Goal: Transaction & Acquisition: Purchase product/service

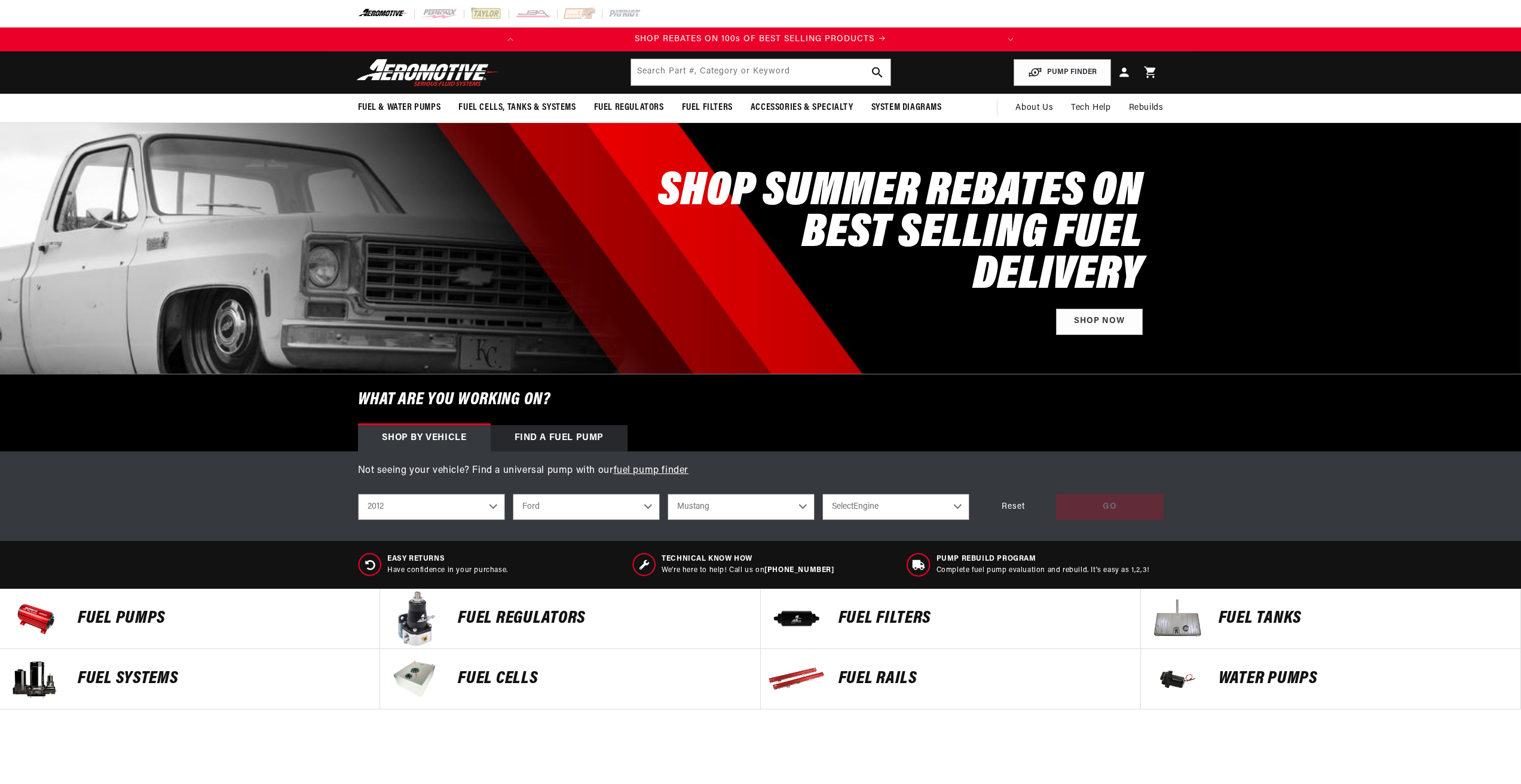
select select "2012"
select select "Ford"
select select "Mustang"
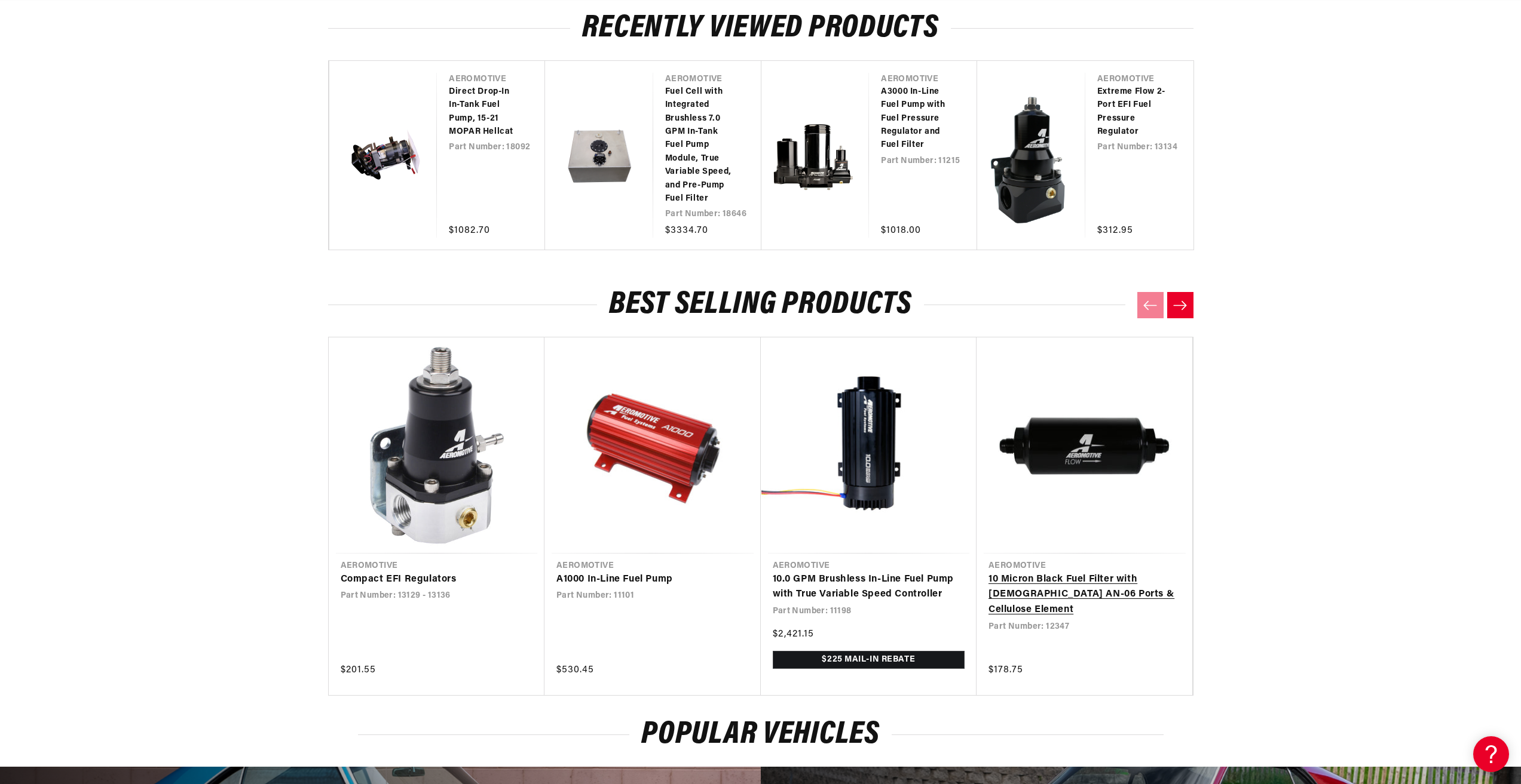
scroll to position [0, 473]
click at [1125, 588] on link "10 Micron Black Fuel Filter with [DEMOGRAPHIC_DATA] AN-06 Ports & Cellulose Ele…" at bounding box center [1084, 595] width 192 height 46
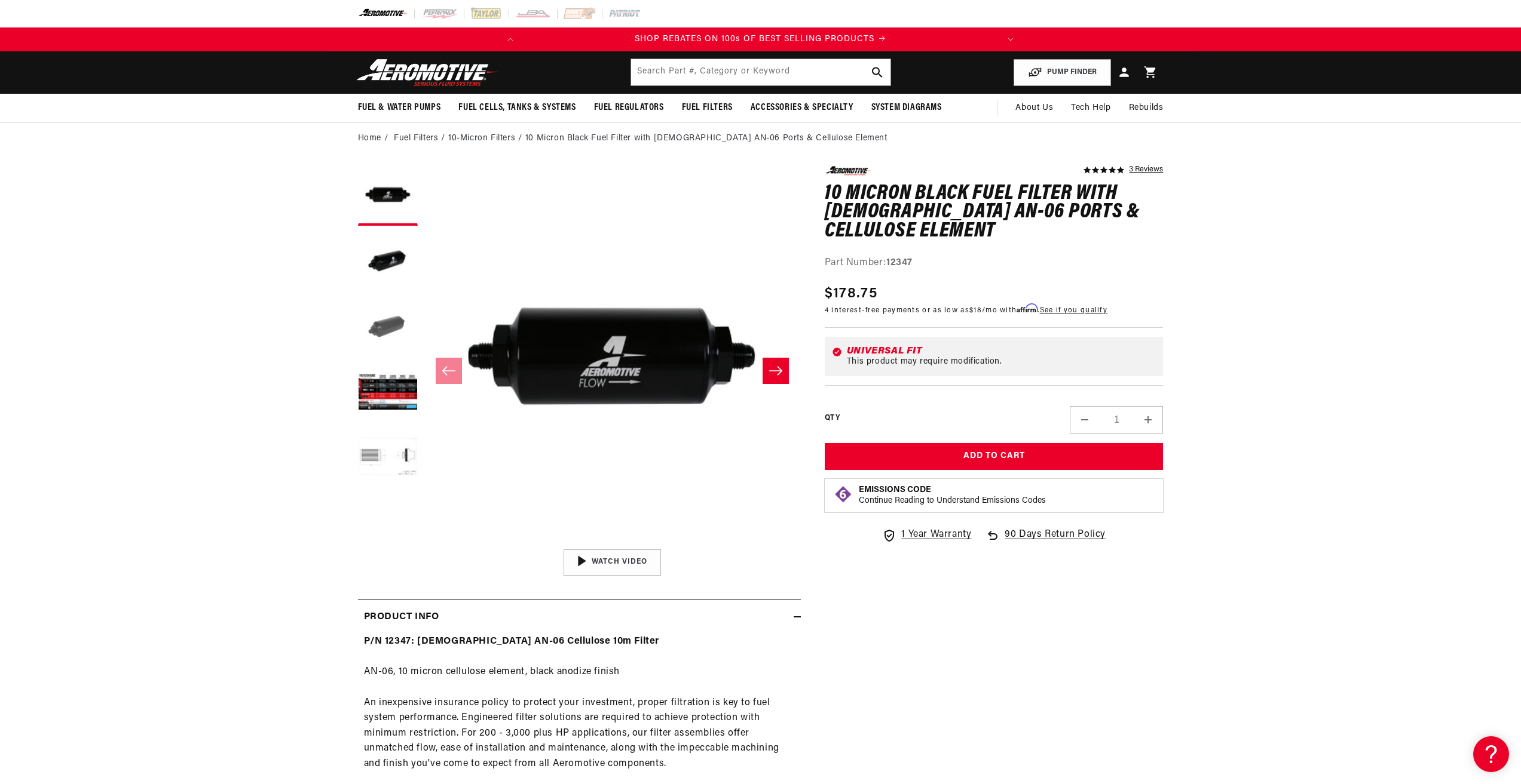
drag, startPoint x: 386, startPoint y: 325, endPoint x: 385, endPoint y: 318, distance: 7.1
click at [386, 325] on button "Load image 3 in gallery view" at bounding box center [388, 327] width 60 height 60
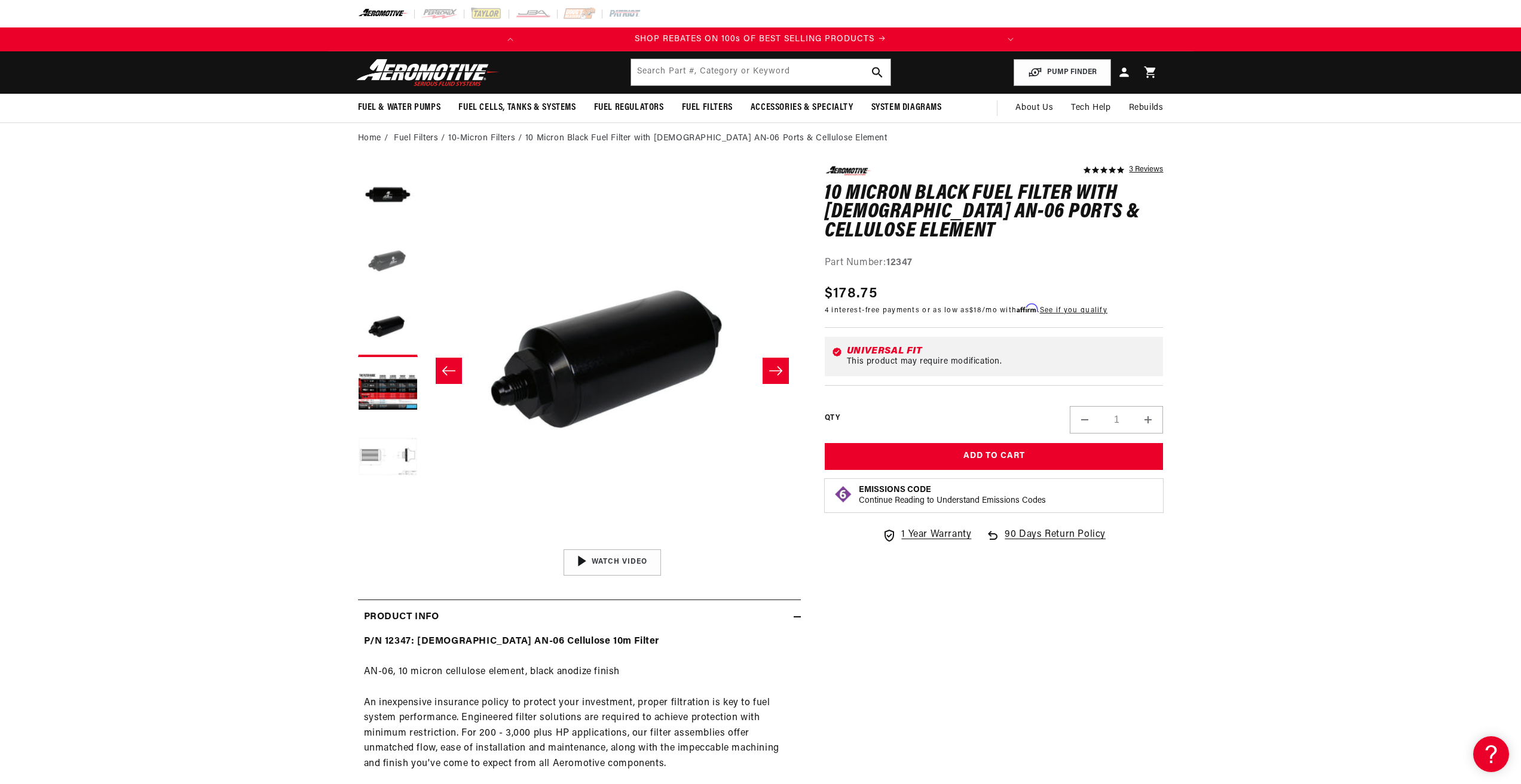
scroll to position [0, 755]
click at [390, 257] on button "Load image 2 in gallery view" at bounding box center [388, 262] width 60 height 60
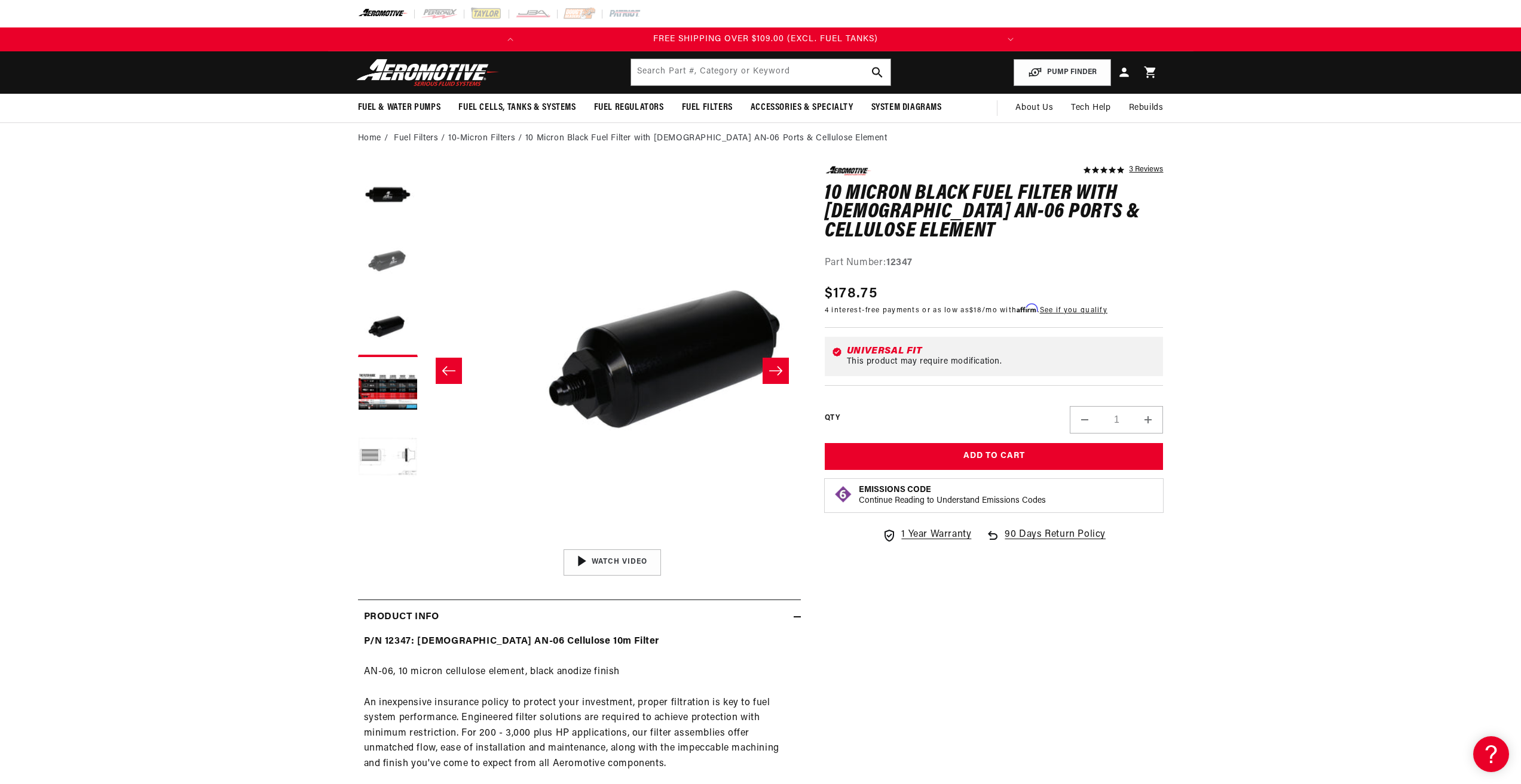
scroll to position [0, 473]
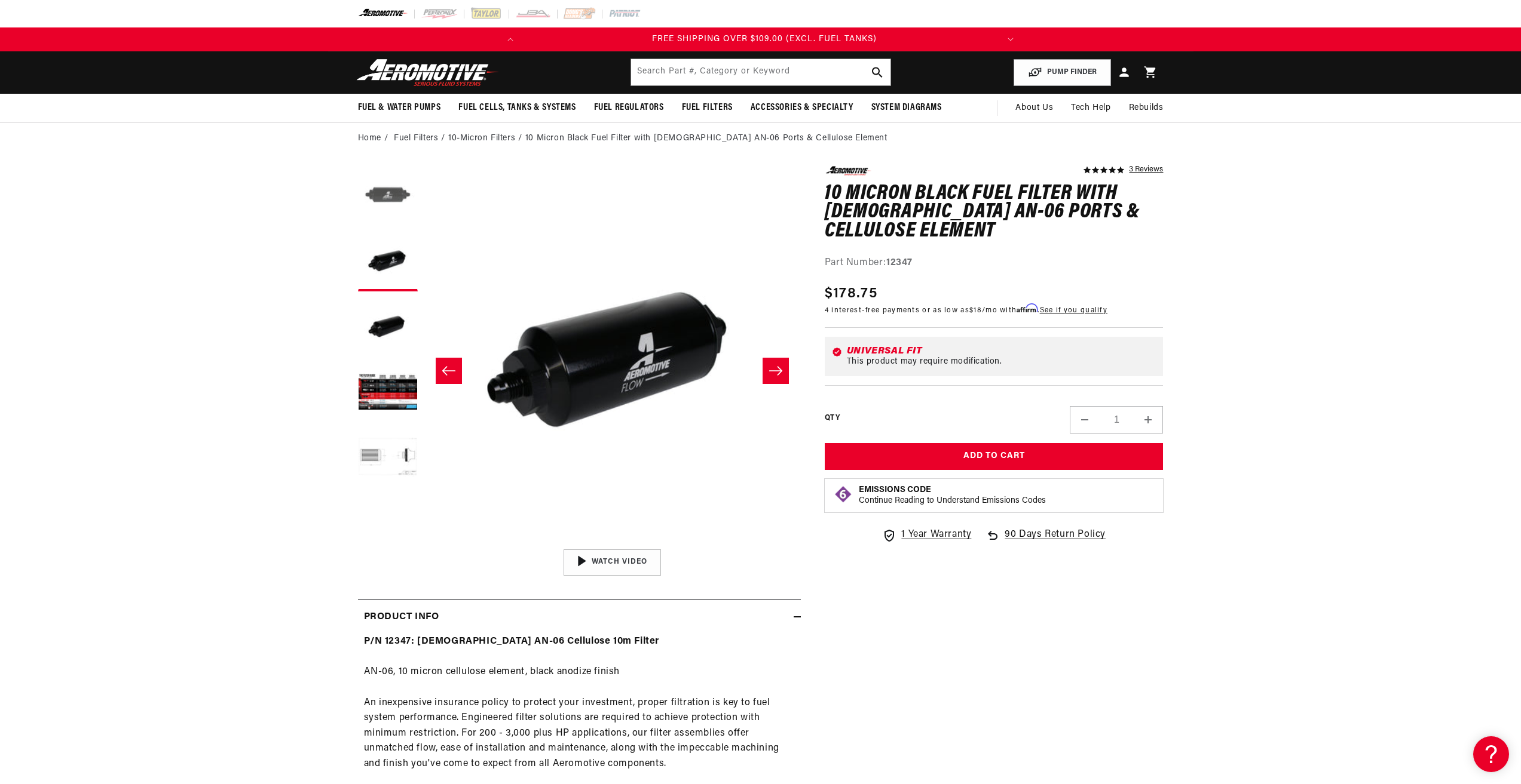
click at [394, 202] on button "Load image 1 in gallery view" at bounding box center [388, 196] width 60 height 60
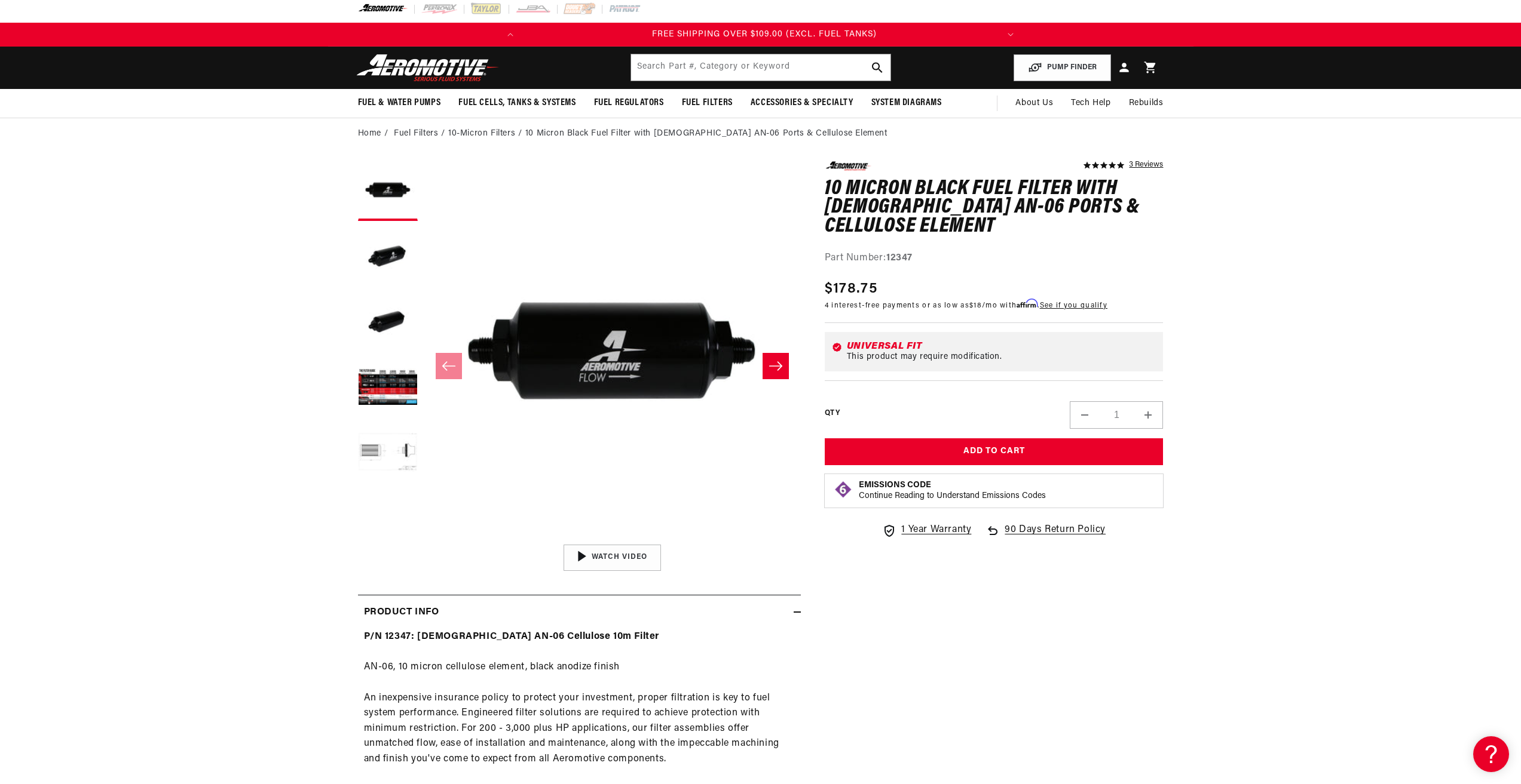
scroll to position [0, 0]
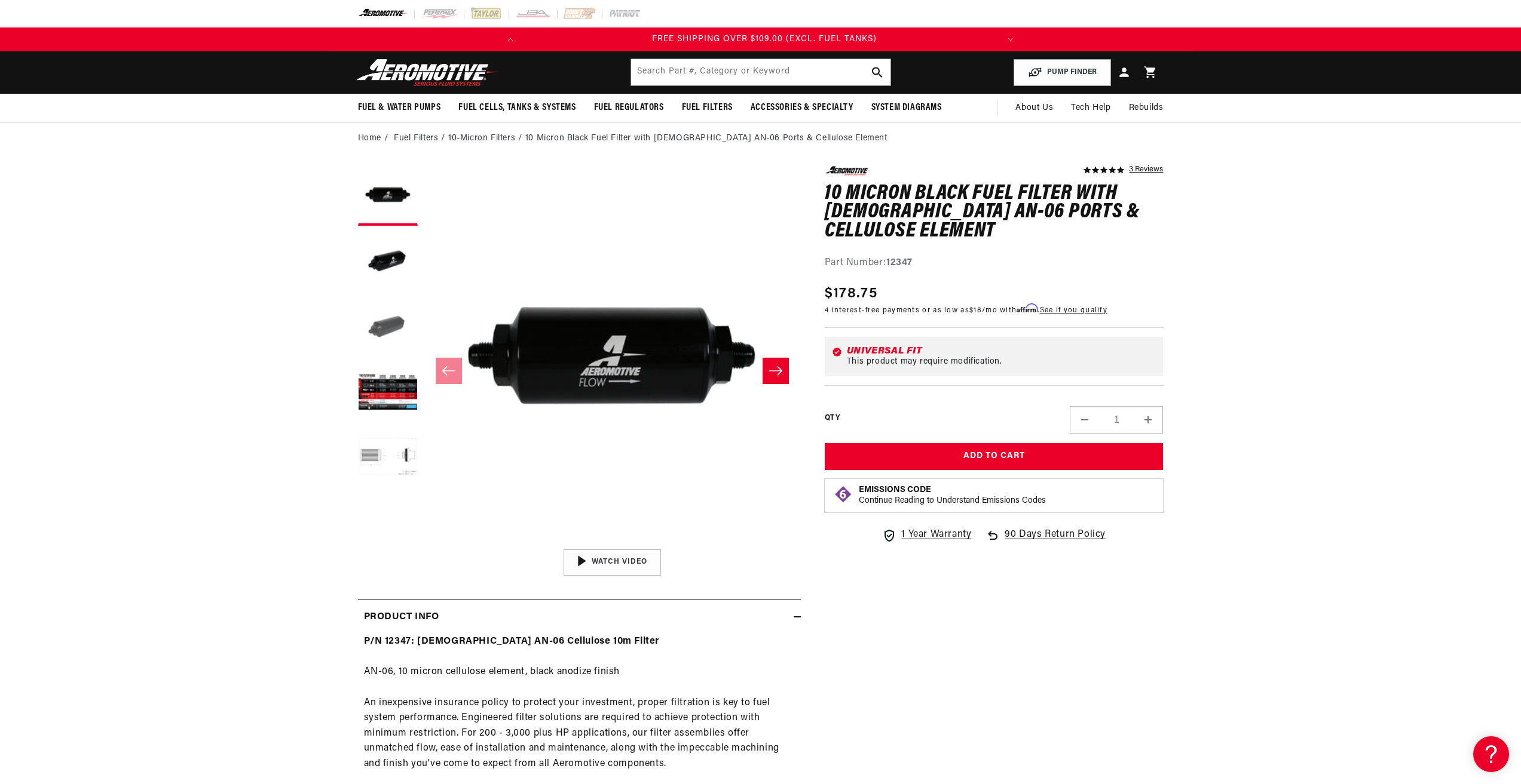
click at [388, 333] on button "Load image 3 in gallery view" at bounding box center [388, 327] width 60 height 60
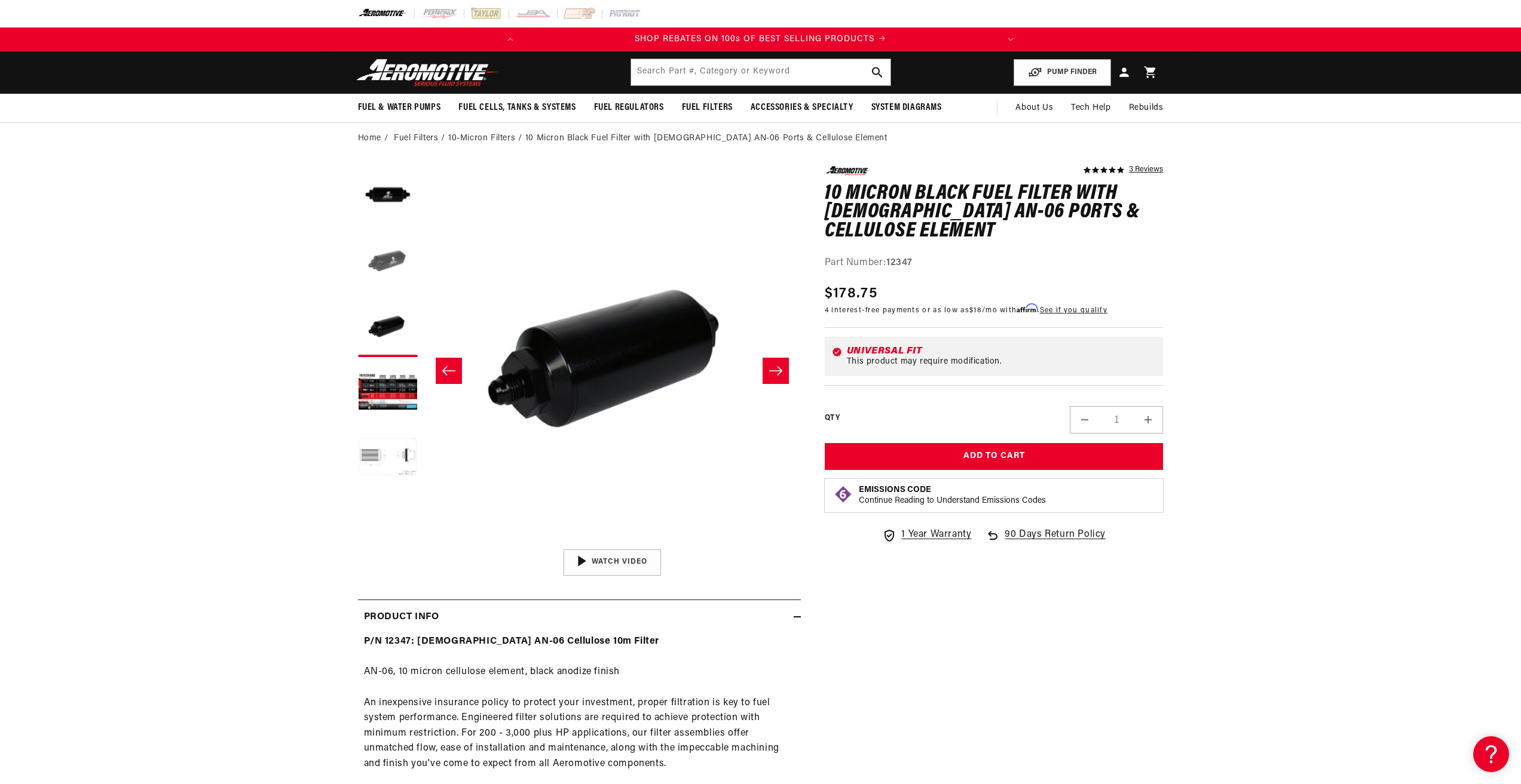
click at [387, 258] on button "Load image 2 in gallery view" at bounding box center [388, 262] width 60 height 60
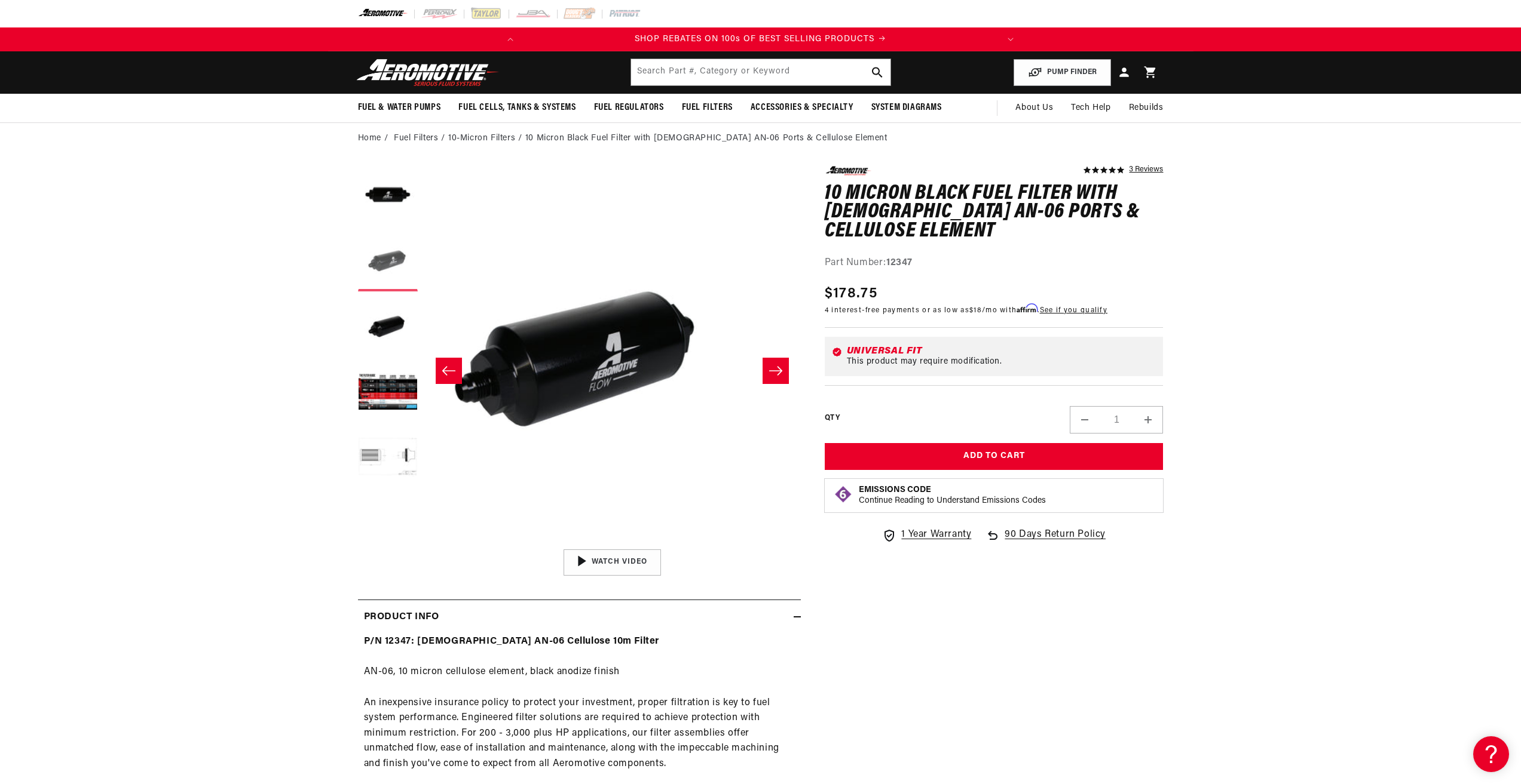
scroll to position [1, 377]
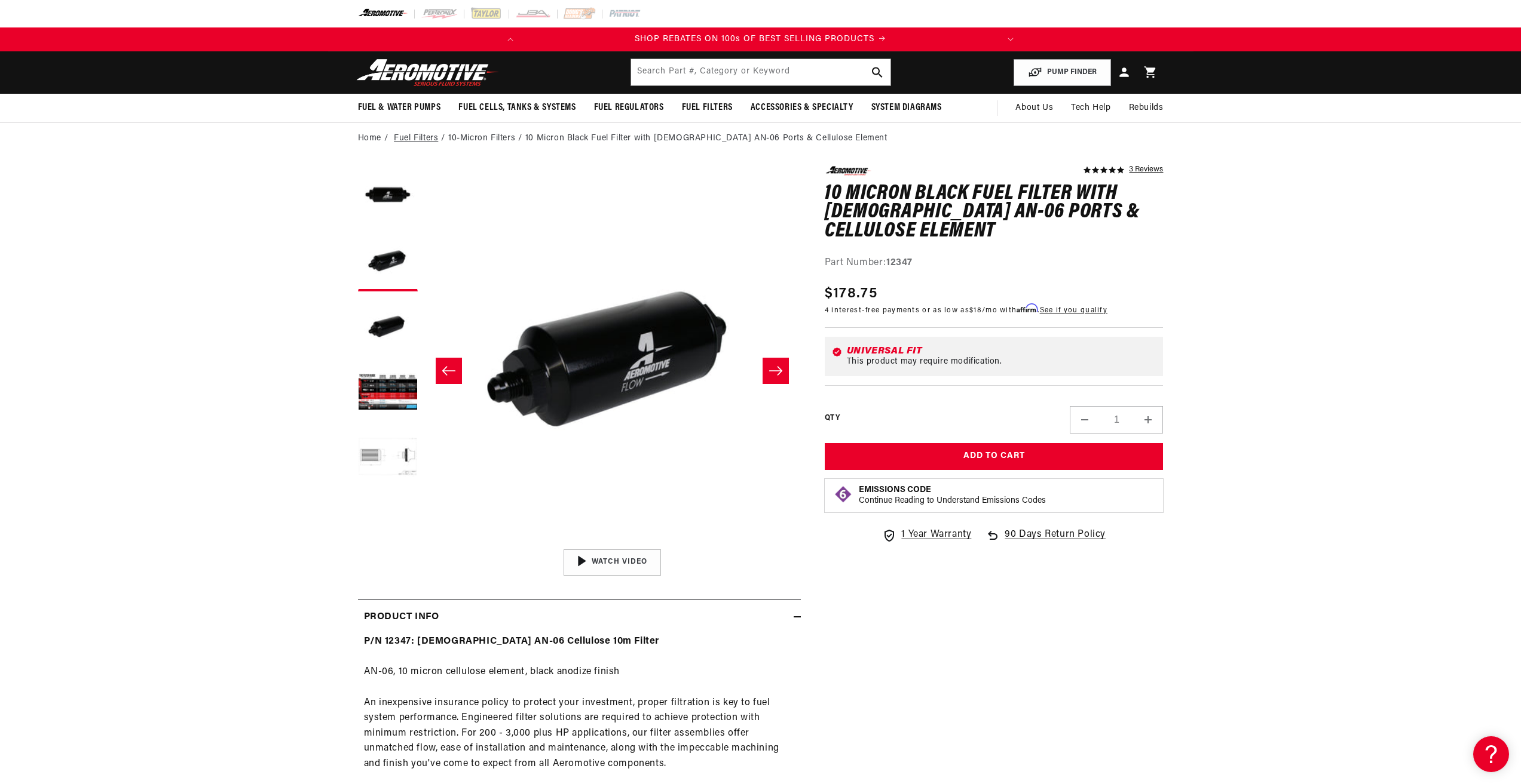
click at [413, 138] on link "Fuel Filters" at bounding box center [416, 138] width 45 height 13
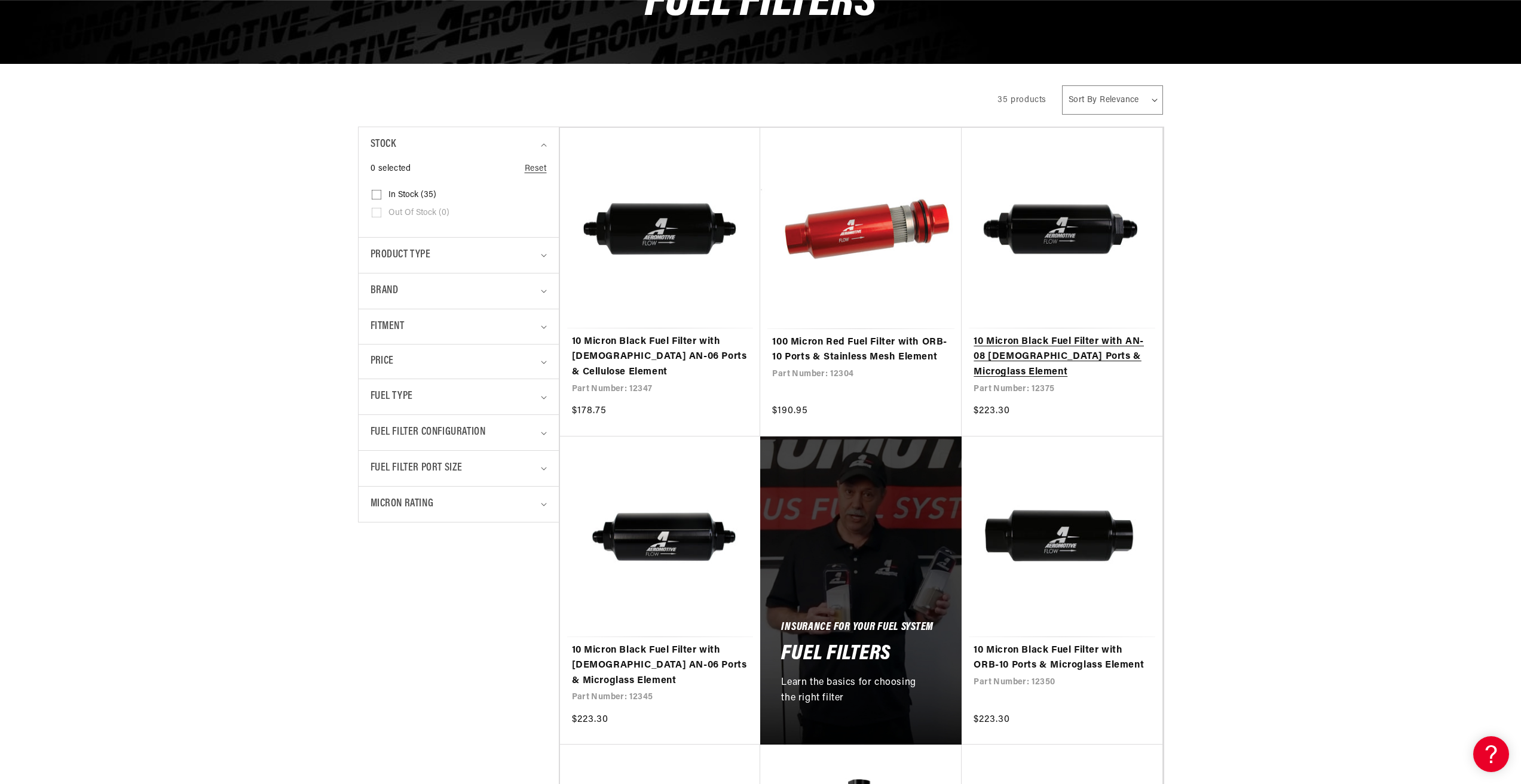
click at [1044, 346] on link "10 Micron Black Fuel Filter with AN-08 Male Ports & Microglass Element" at bounding box center [1062, 358] width 177 height 46
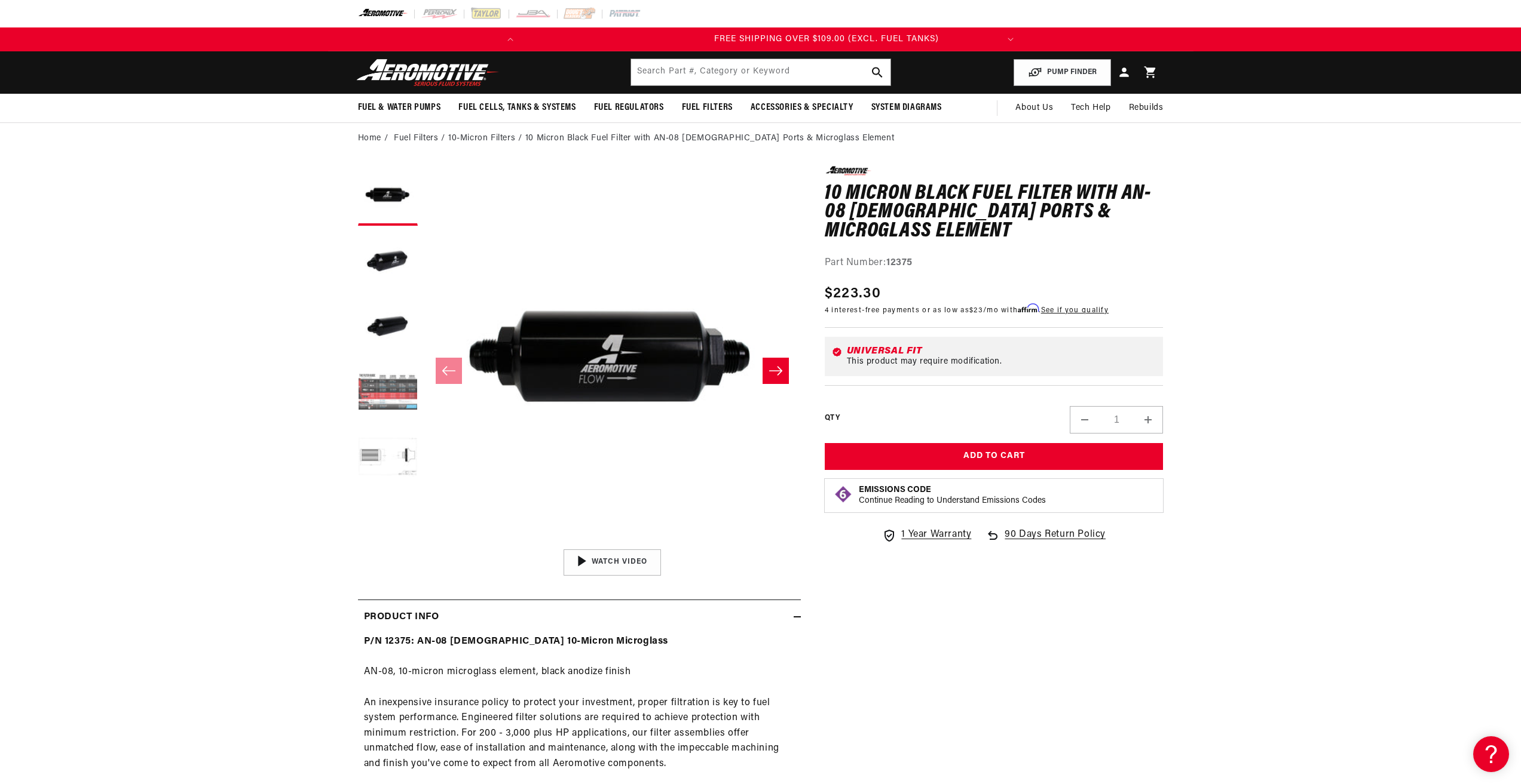
click at [376, 392] on button "Load image 4 in gallery view" at bounding box center [388, 393] width 60 height 60
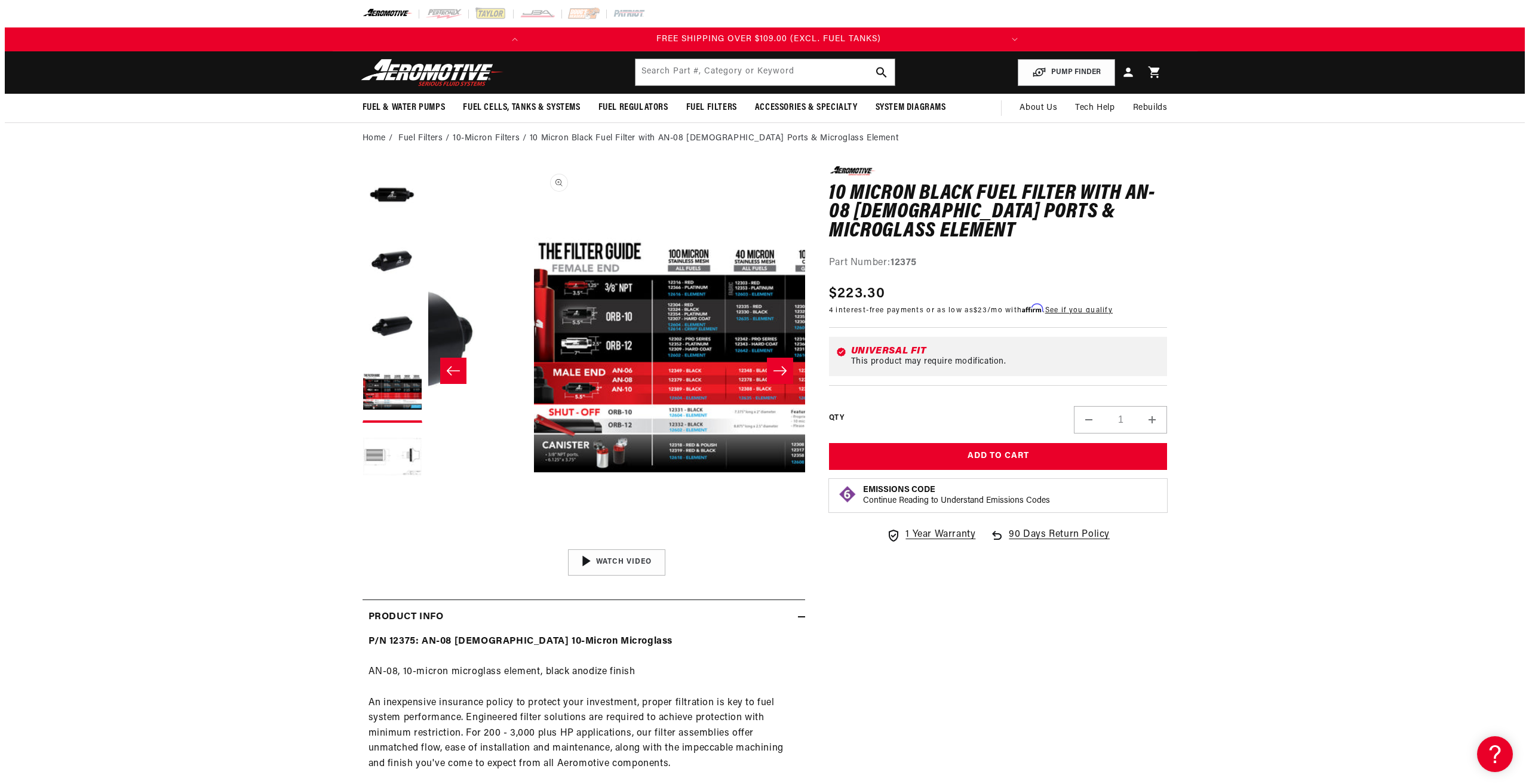
scroll to position [0, 1132]
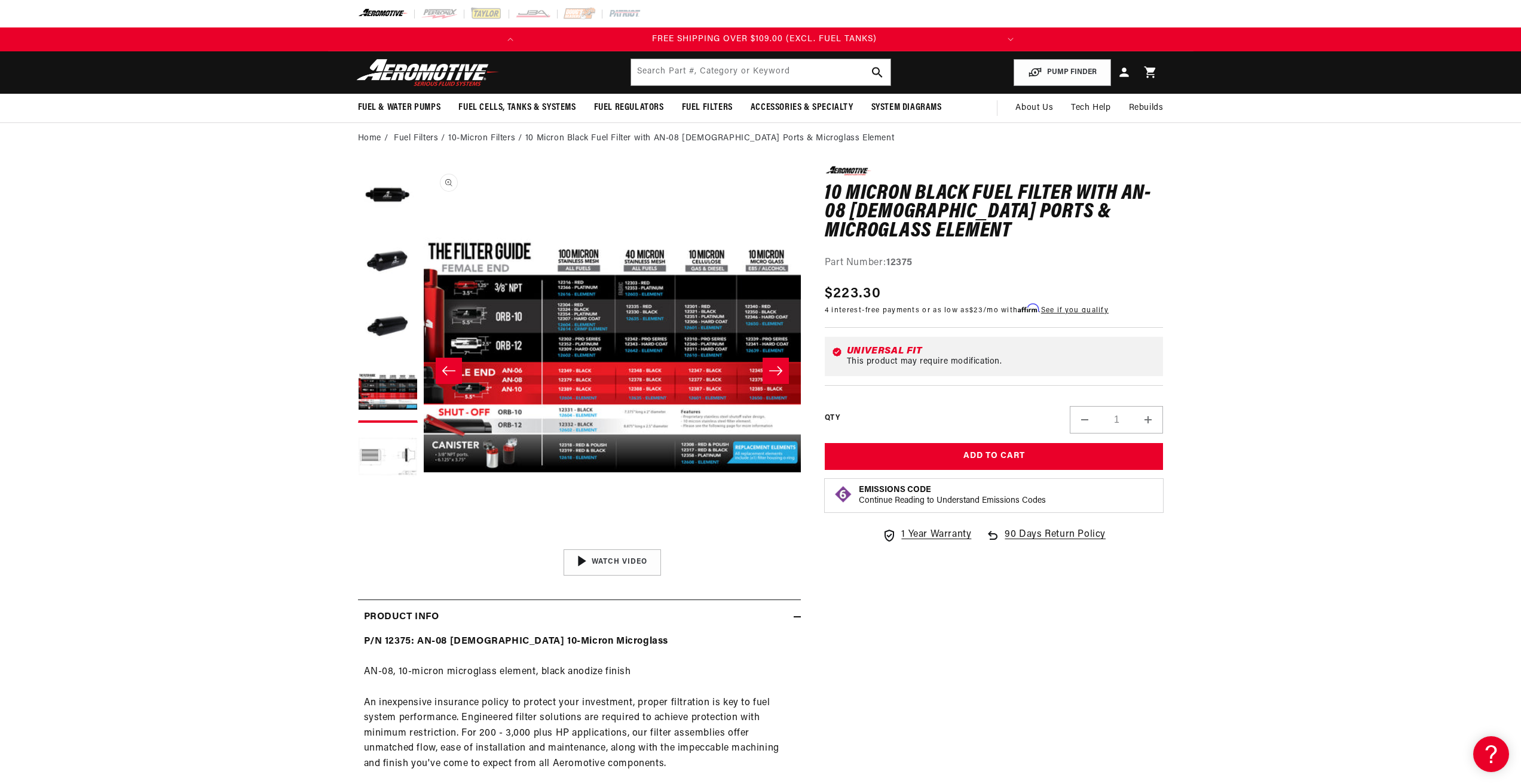
click at [424, 544] on button "Open media 4 in modal" at bounding box center [424, 544] width 0 height 0
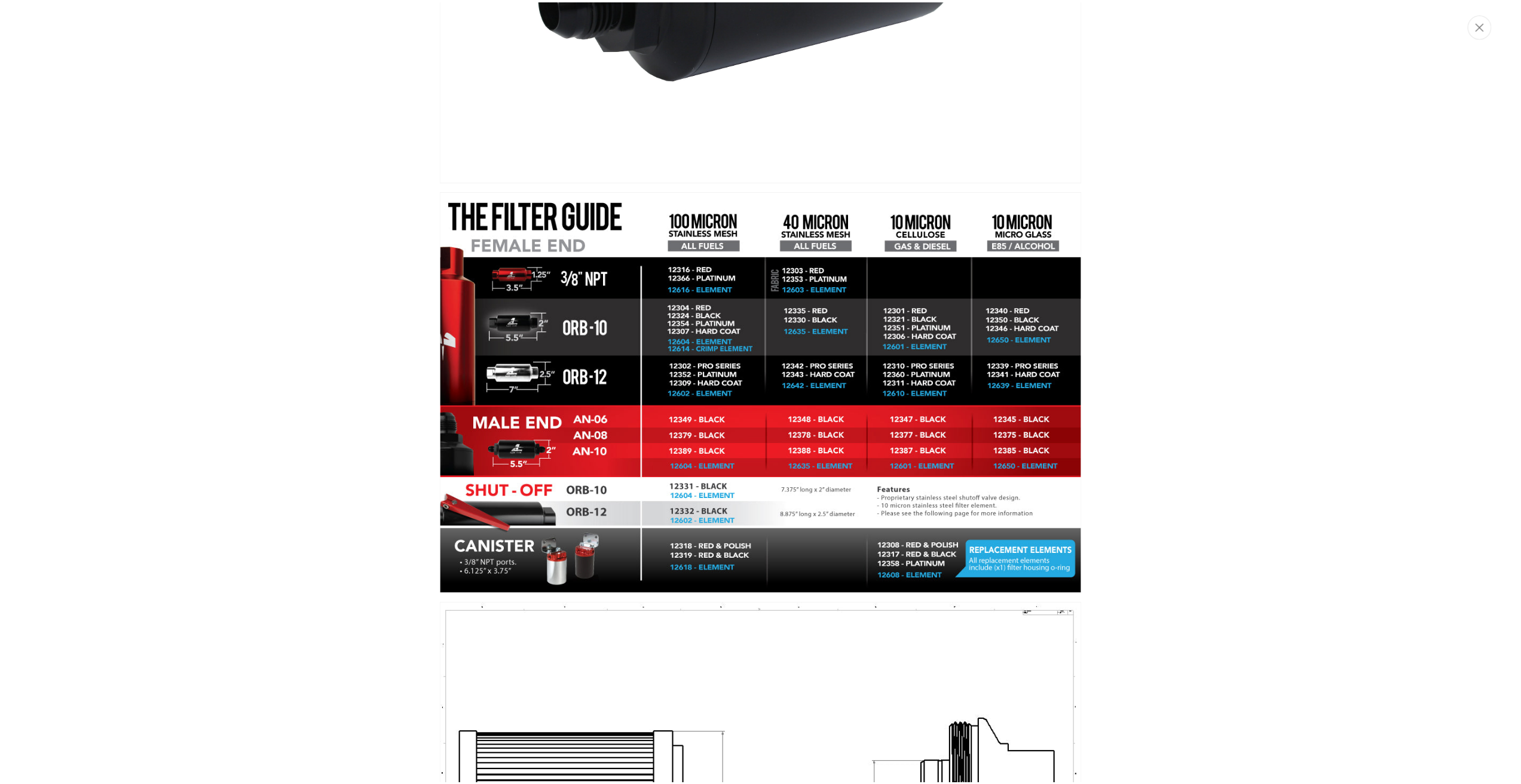
scroll to position [0, 473]
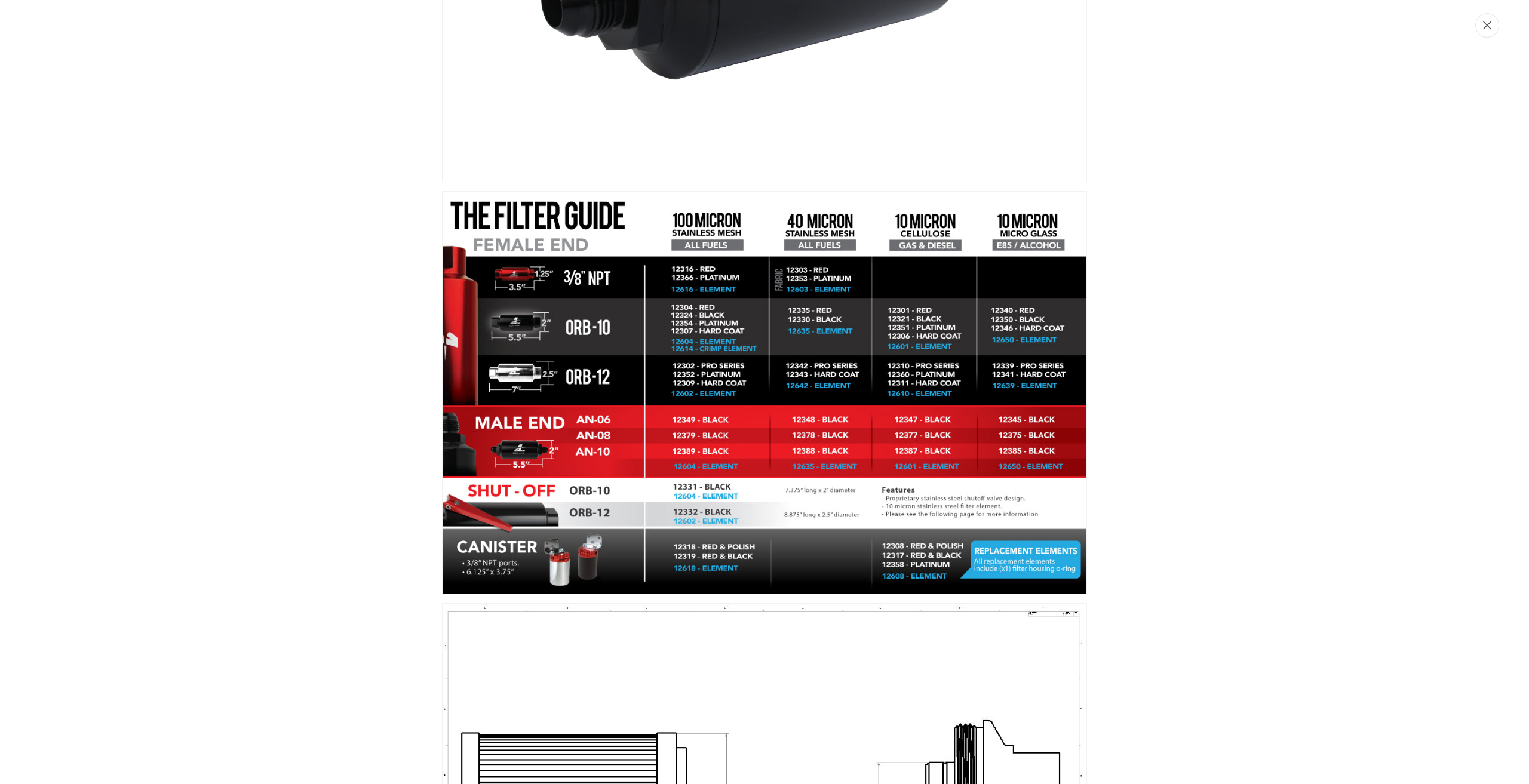
click at [1497, 29] on button "Close" at bounding box center [1487, 25] width 24 height 24
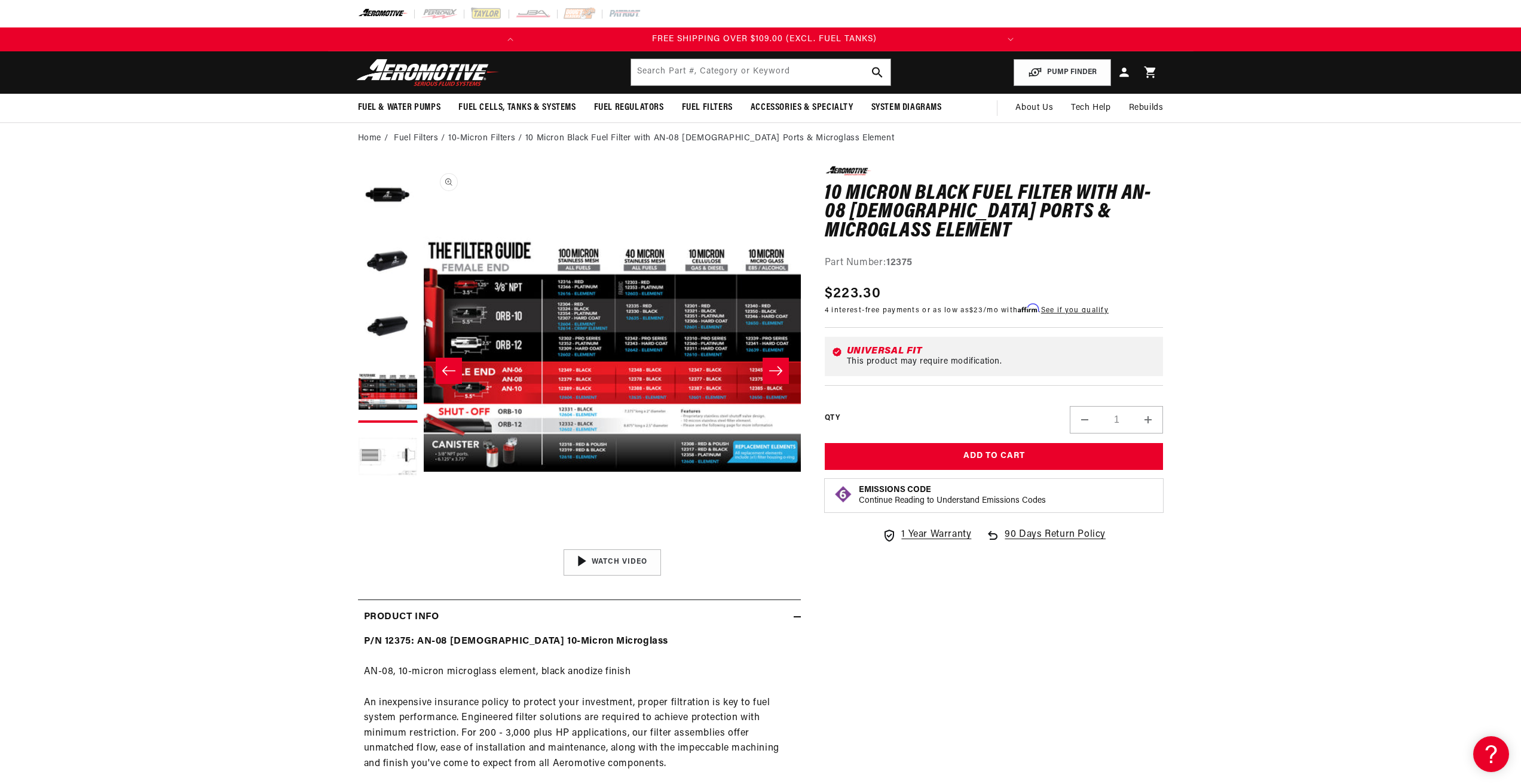
click at [424, 543] on button "Open media 4 in modal" at bounding box center [424, 543] width 0 height 0
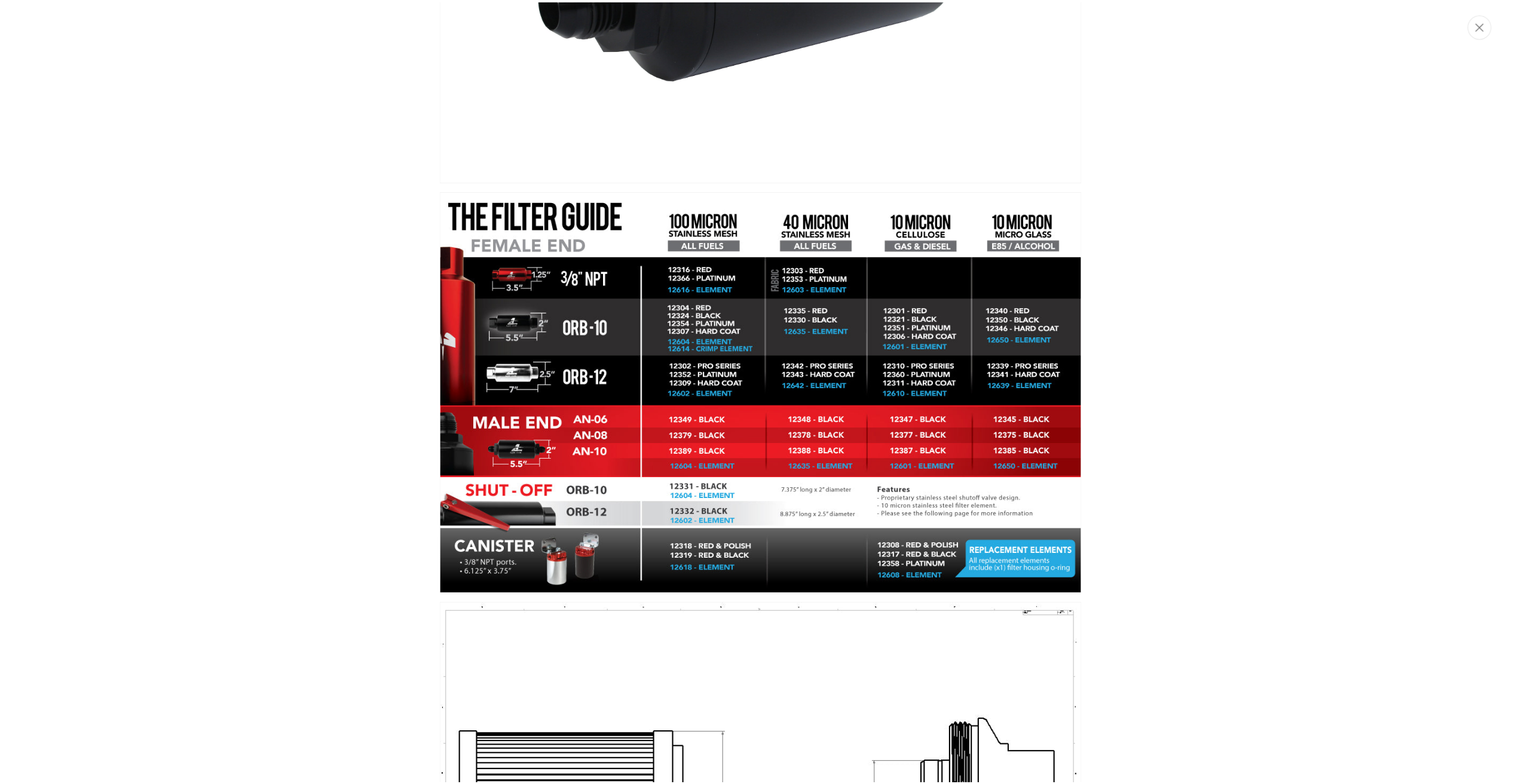
scroll to position [0, 473]
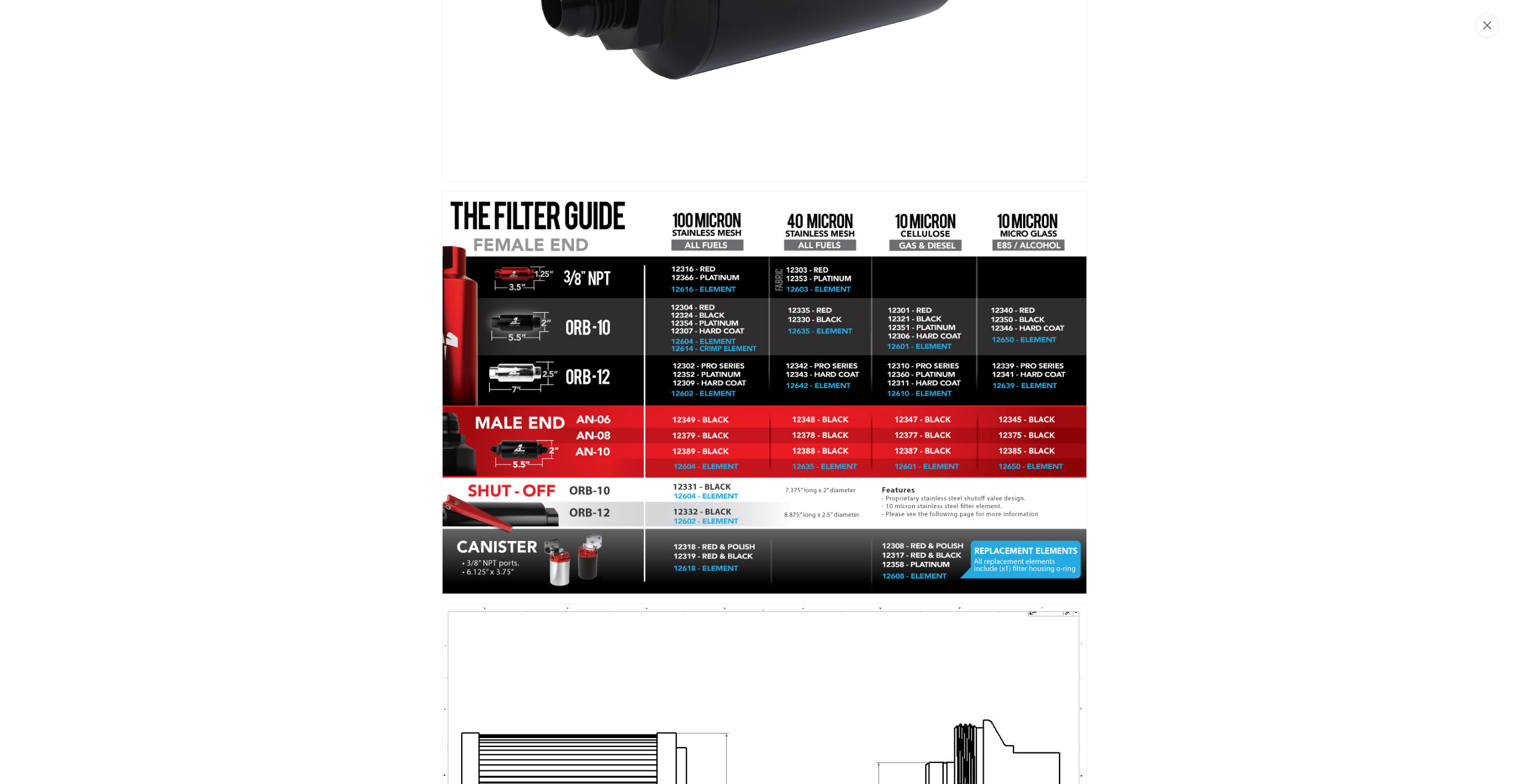
click at [1492, 25] on button "Close" at bounding box center [1487, 25] width 24 height 24
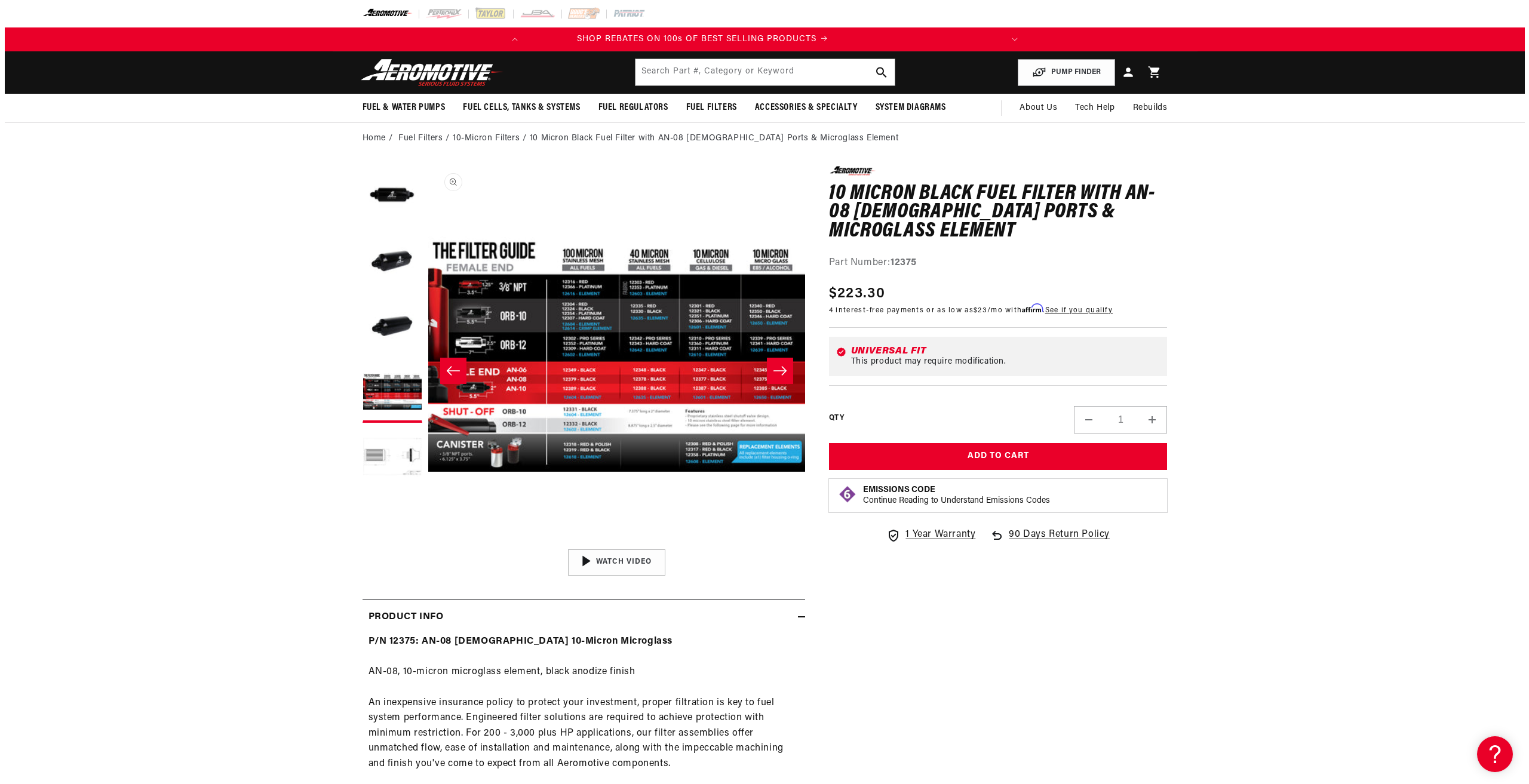
scroll to position [0, 0]
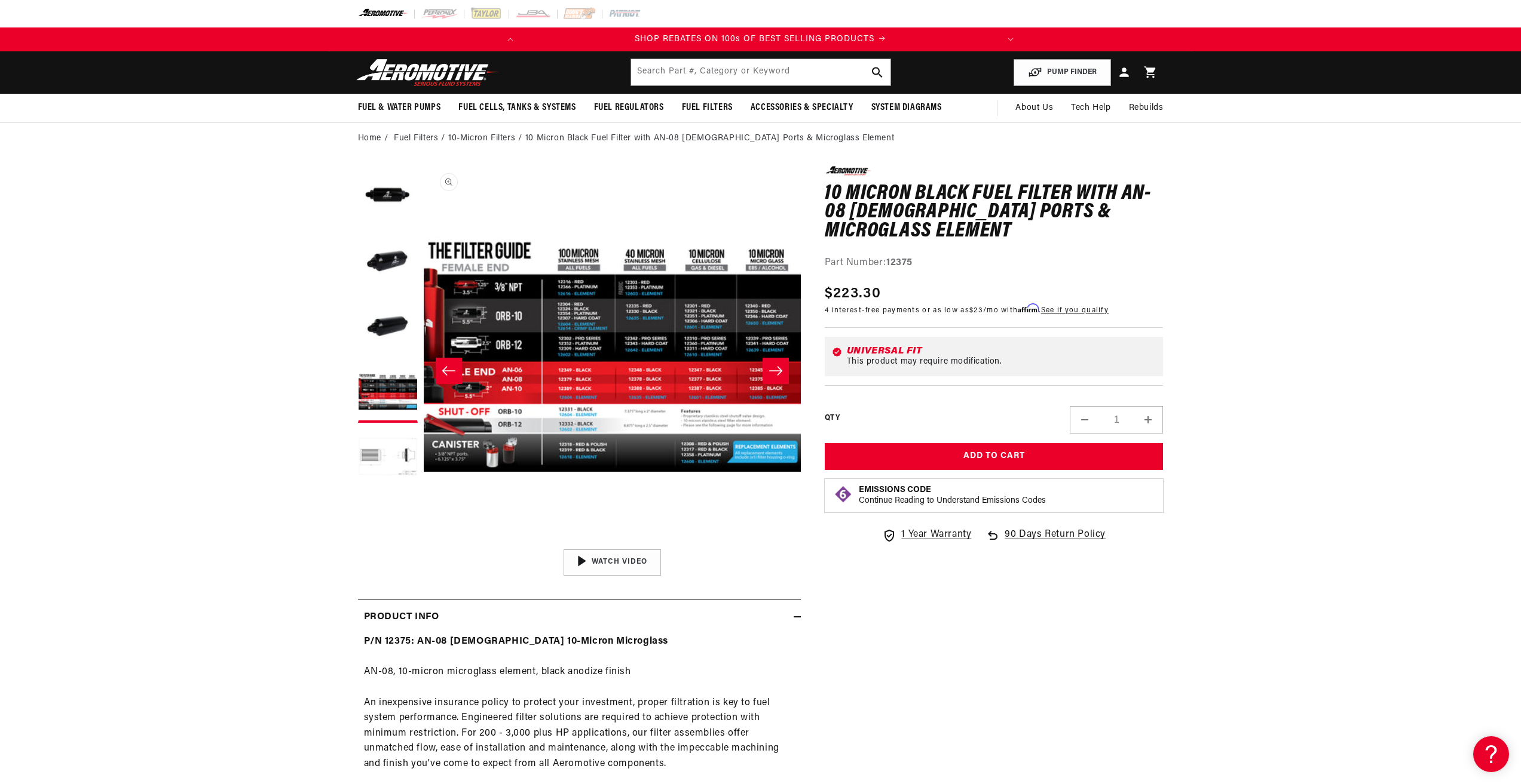
click at [424, 543] on button "Open media 4 in modal" at bounding box center [424, 543] width 0 height 0
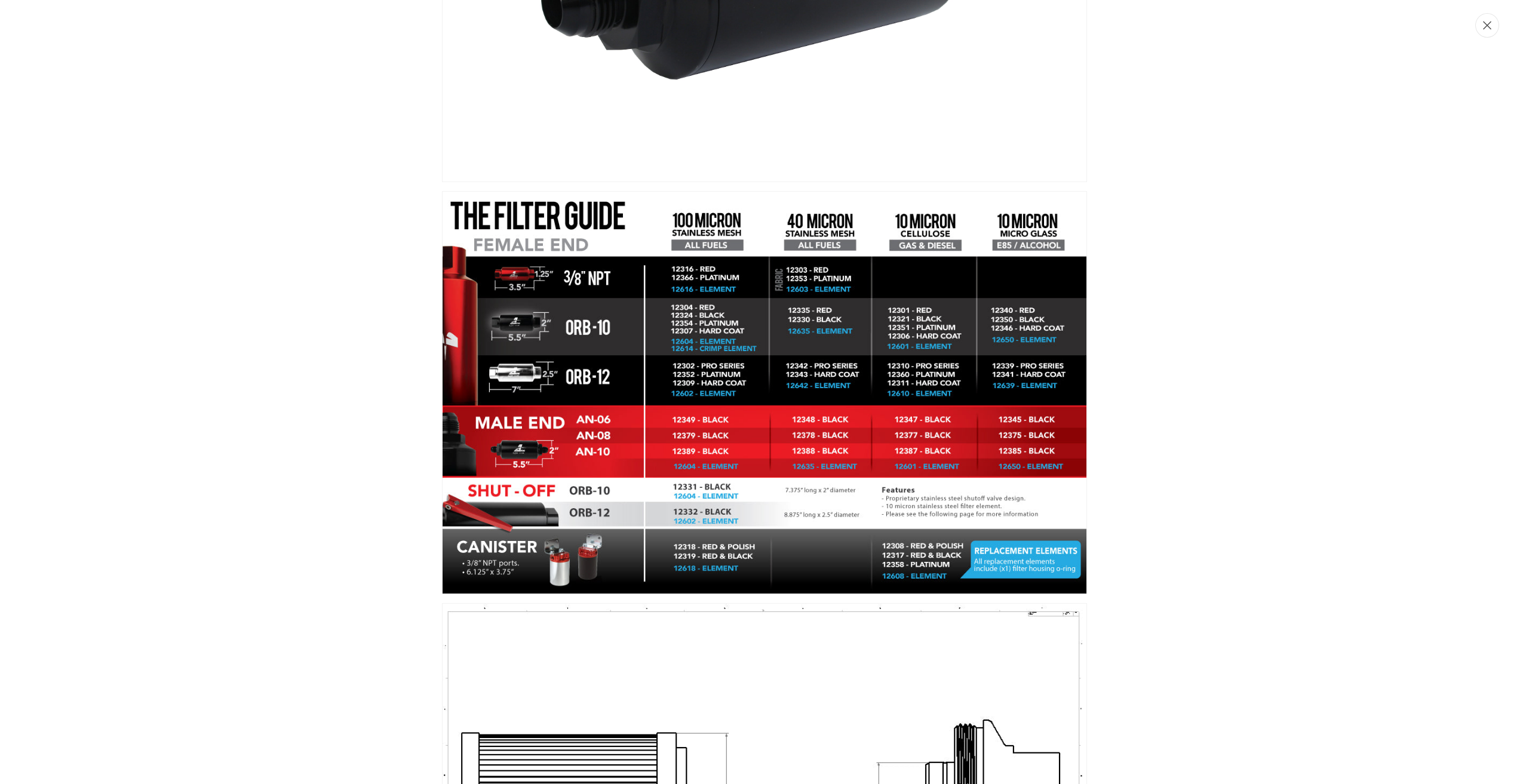
click at [1493, 26] on button "Close" at bounding box center [1487, 25] width 24 height 24
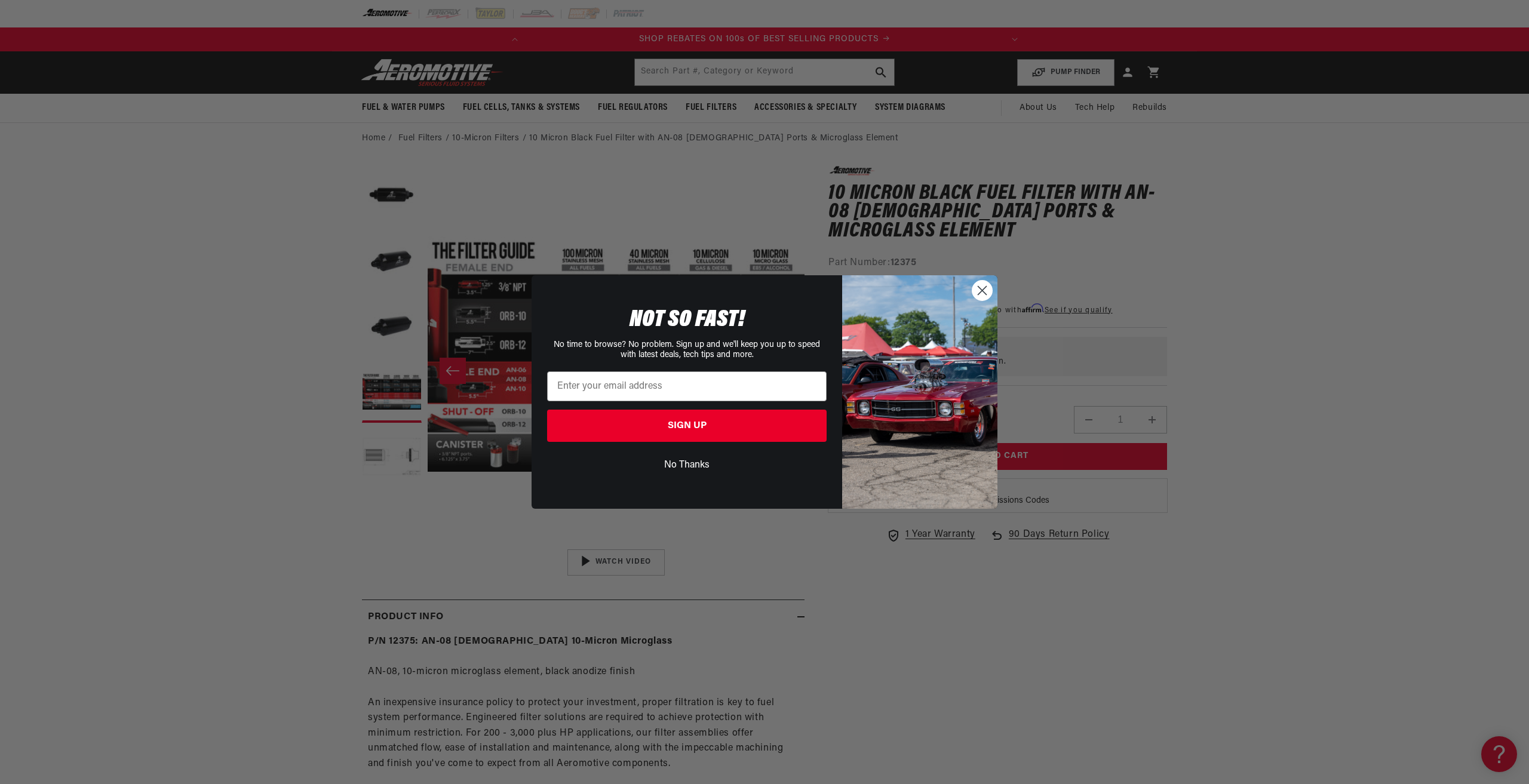
click at [981, 289] on circle "Close dialog" at bounding box center [982, 290] width 20 height 20
